Goal: Information Seeking & Learning: Learn about a topic

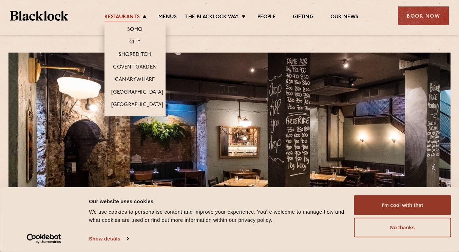
click at [115, 21] on link "Restaurants" at bounding box center [122, 17] width 35 height 7
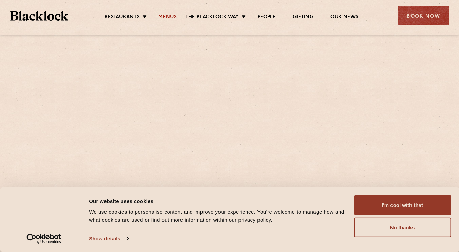
click at [160, 15] on link "Menus" at bounding box center [168, 17] width 18 height 7
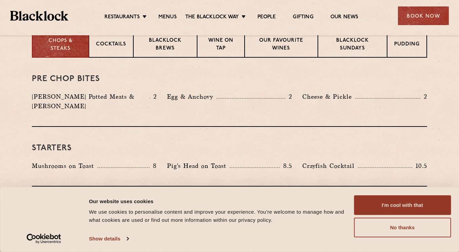
scroll to position [284, 0]
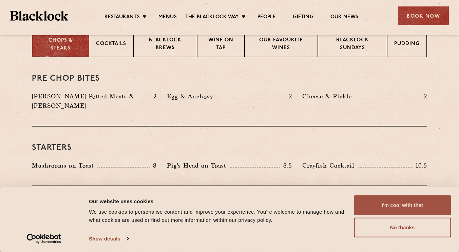
click at [392, 208] on button "I'm cool with that" at bounding box center [402, 206] width 97 height 20
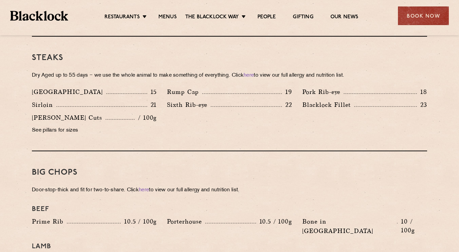
scroll to position [631, 0]
